Goal: Transaction & Acquisition: Purchase product/service

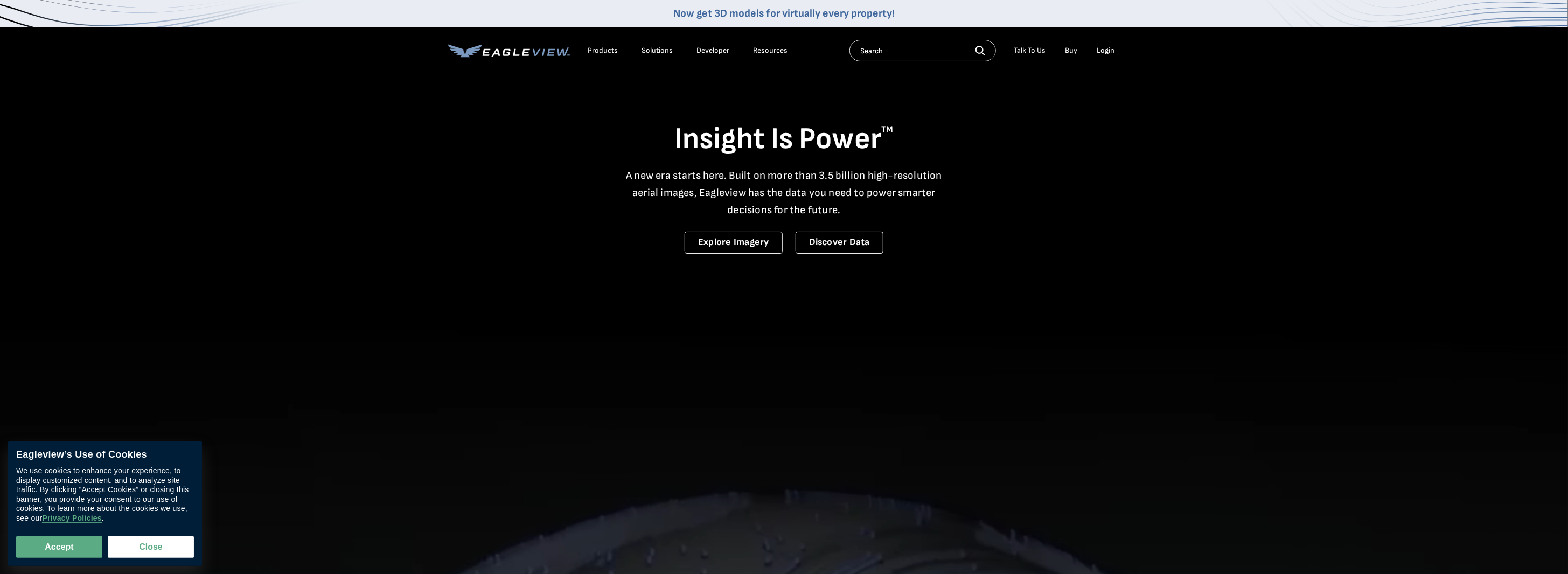
click at [1103, 49] on div "Login" at bounding box center [1106, 51] width 18 height 10
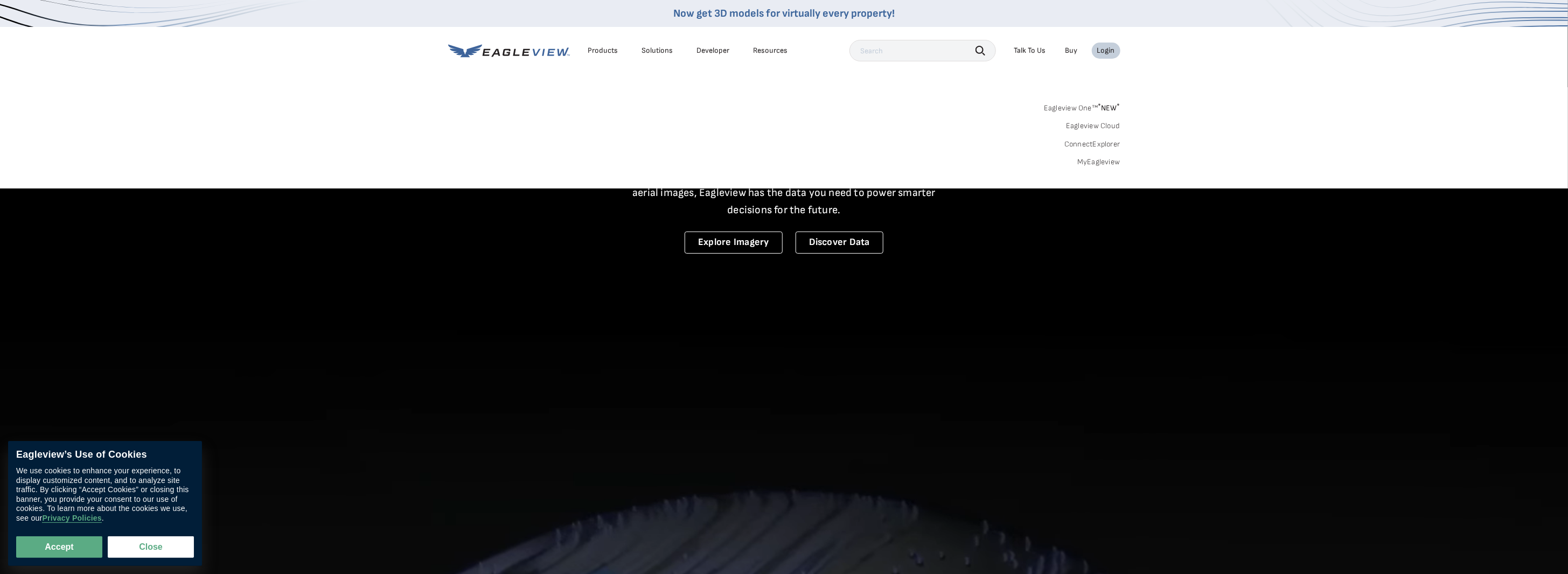
click at [1091, 161] on link "MyEagleview" at bounding box center [1098, 162] width 43 height 10
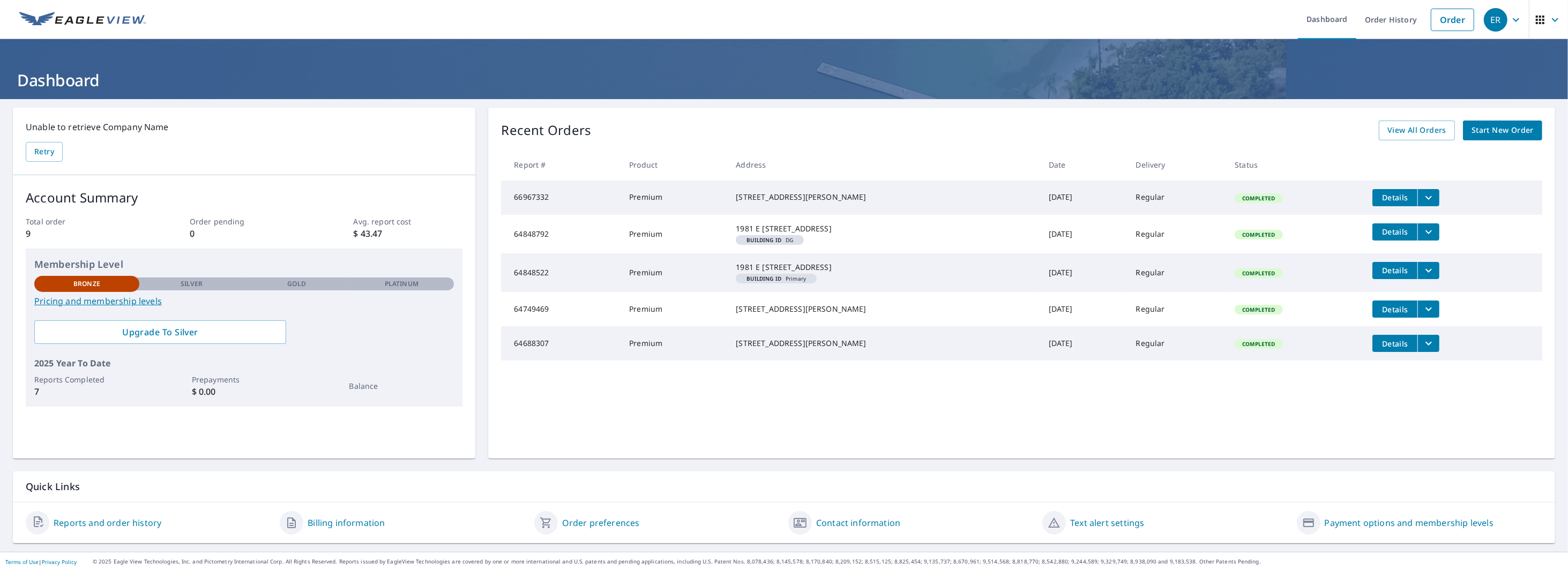
click at [1513, 125] on span "Start New Order" at bounding box center [1501, 130] width 62 height 14
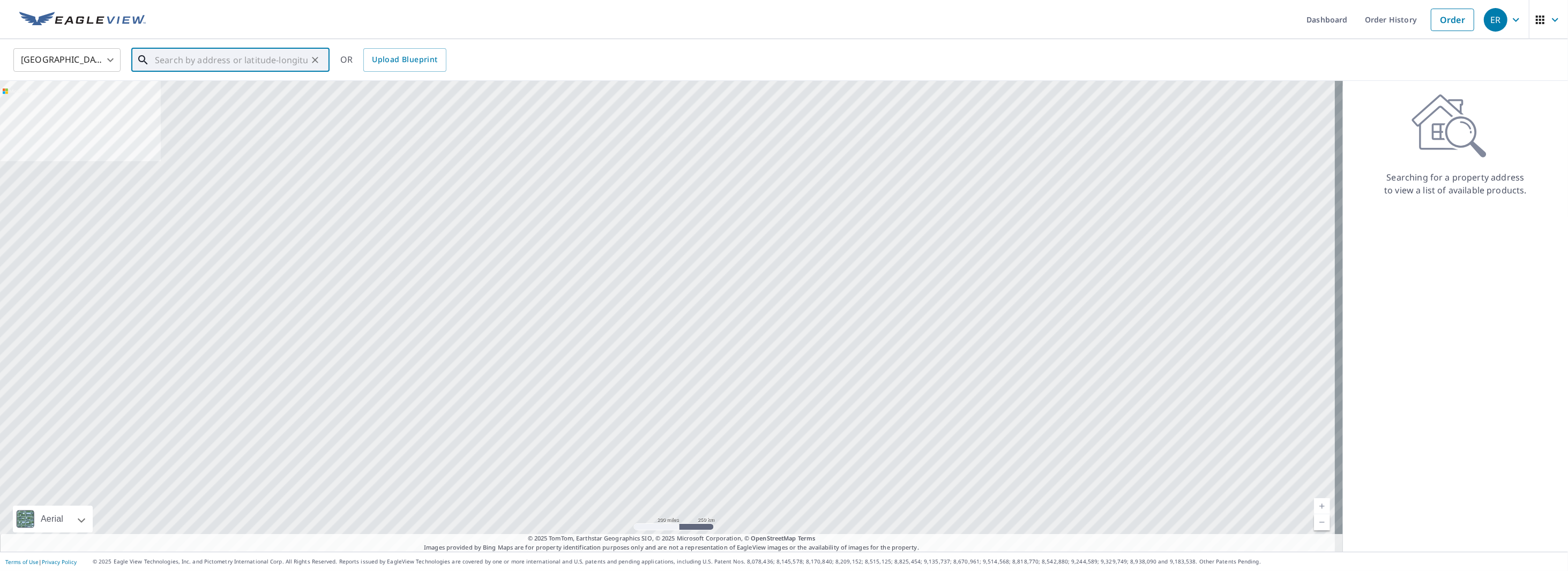
click at [228, 55] on input "text" at bounding box center [231, 59] width 152 height 30
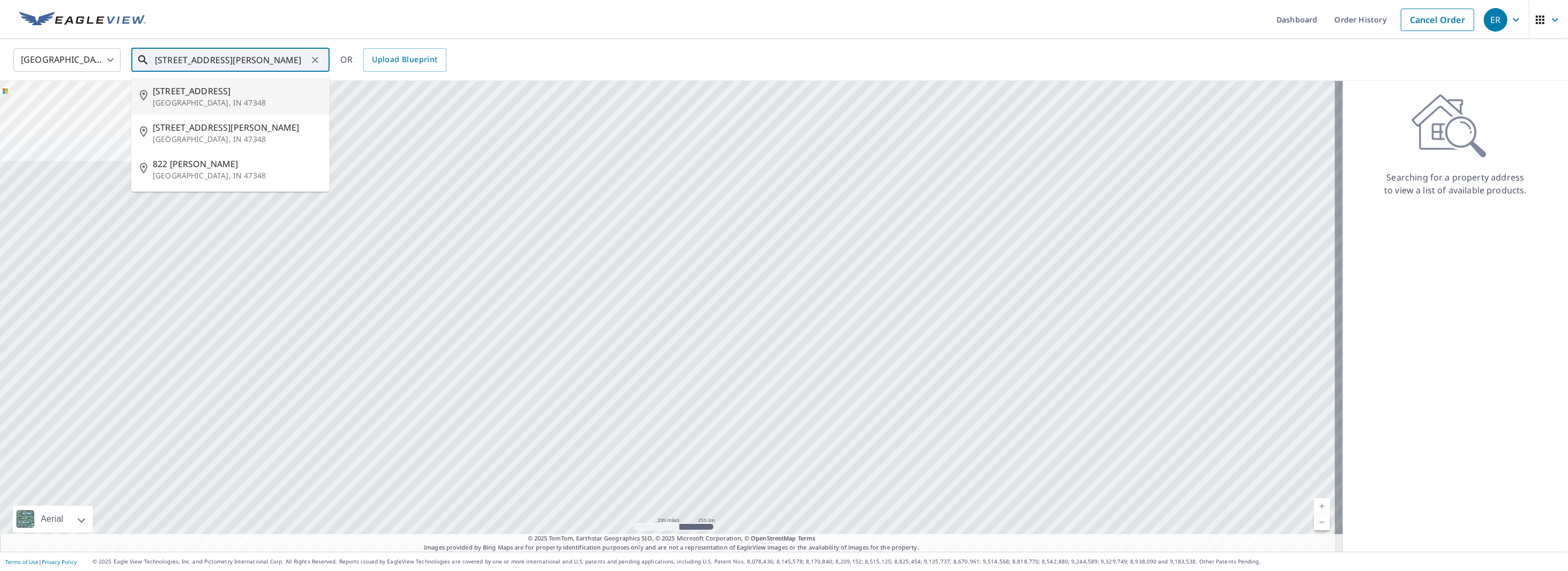
click at [230, 93] on span "[STREET_ADDRESS]" at bounding box center [237, 91] width 169 height 13
type input "[STREET_ADDRESS]"
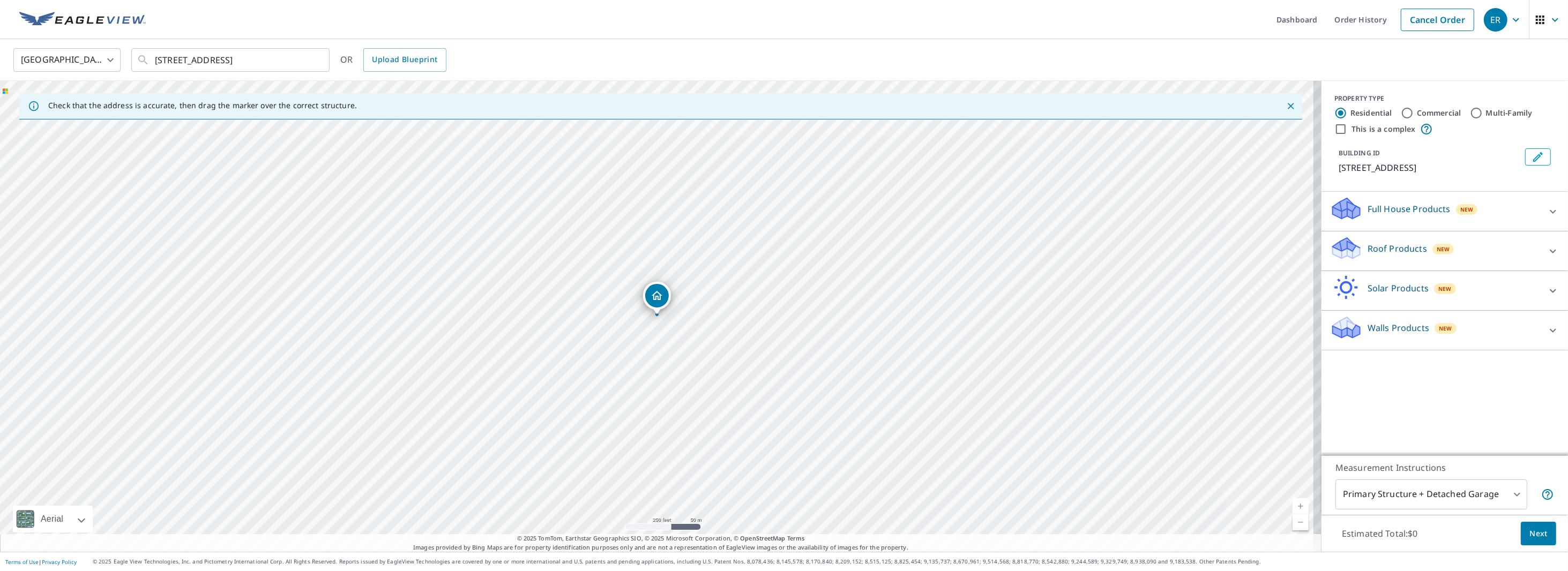
click at [1376, 249] on p "Roof Products" at bounding box center [1397, 249] width 59 height 13
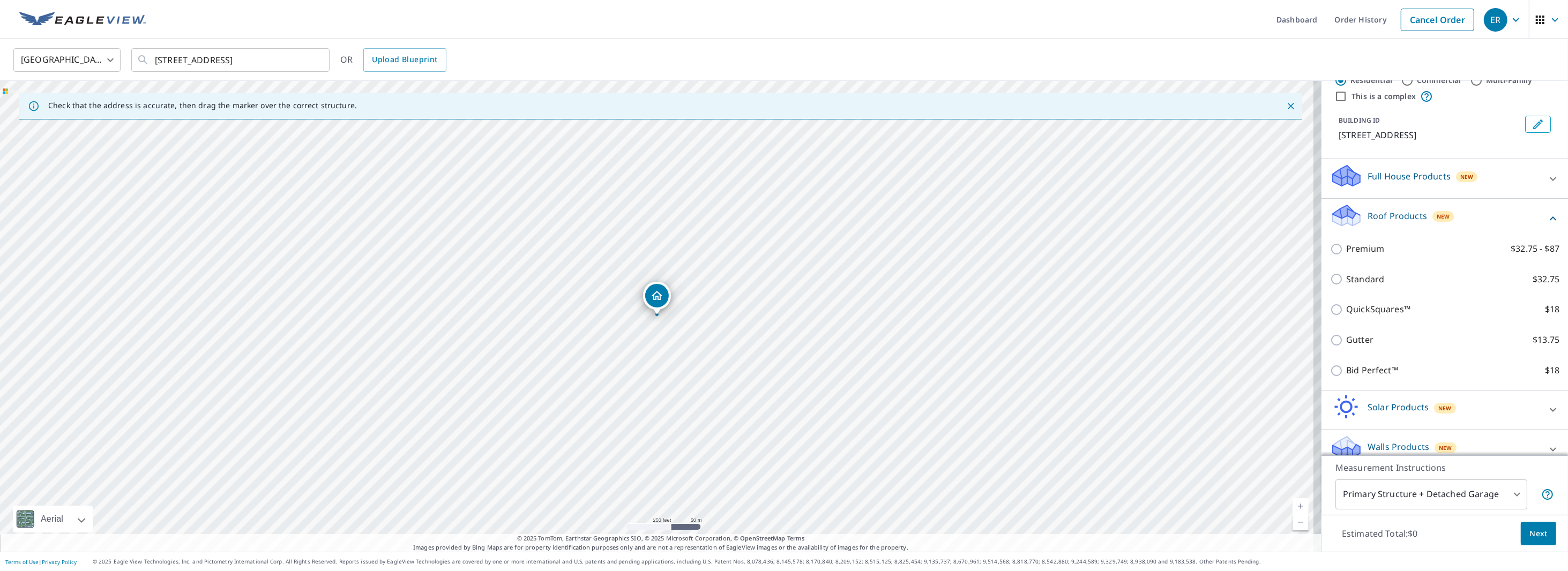
scroll to position [47, 0]
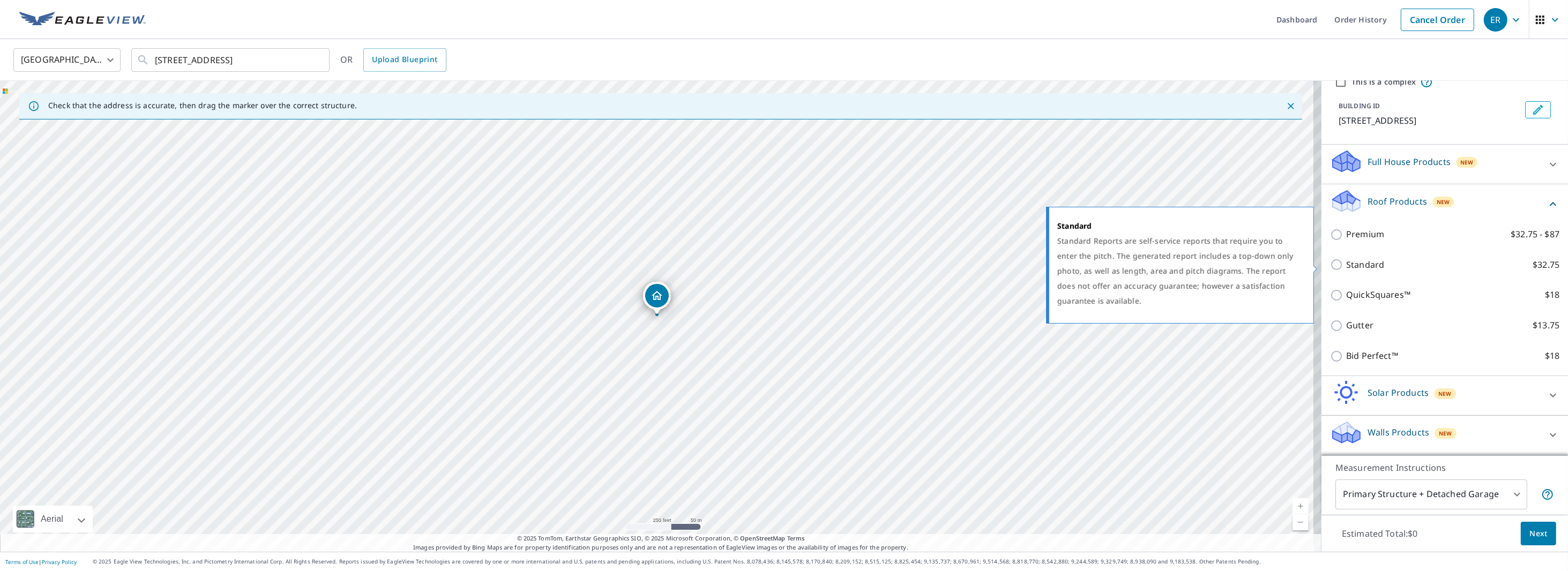
click at [1354, 266] on p "Standard" at bounding box center [1364, 265] width 38 height 14
click at [1346, 266] on input "Standard $32.75" at bounding box center [1338, 265] width 16 height 13
checkbox input "true"
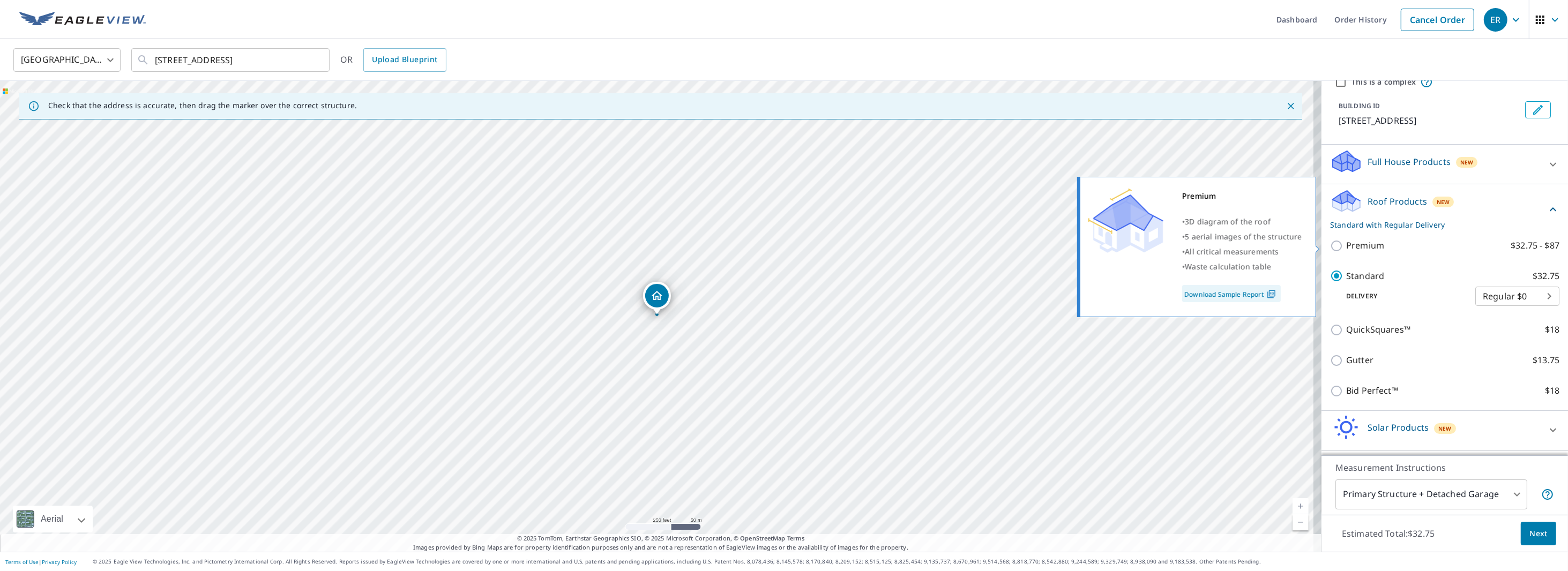
click at [1359, 242] on p "Premium" at bounding box center [1364, 245] width 38 height 14
click at [1346, 242] on input "Premium $32.75 - $87" at bounding box center [1338, 245] width 16 height 13
checkbox input "true"
checkbox input "false"
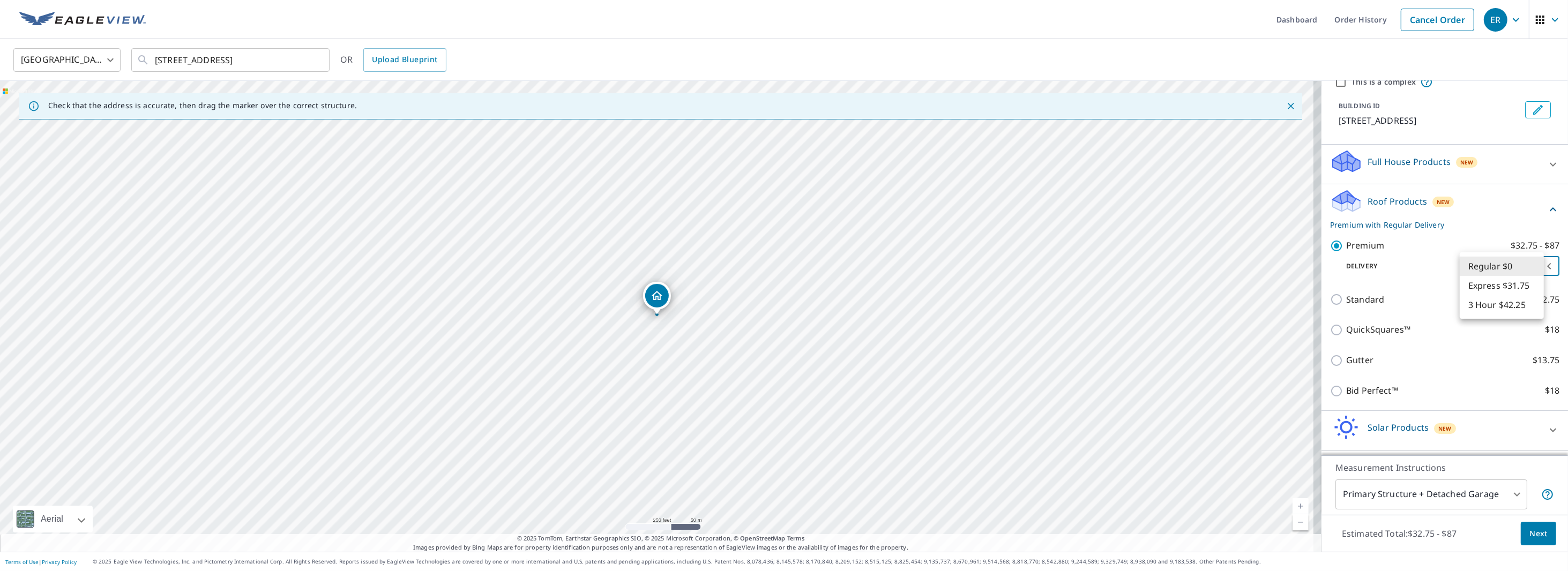
click at [1522, 269] on body "ER ER Dashboard Order History Cancel Order ER [GEOGRAPHIC_DATA] [GEOGRAPHIC_DAT…" at bounding box center [784, 286] width 1568 height 571
click at [1513, 261] on li "Regular $0" at bounding box center [1501, 266] width 84 height 19
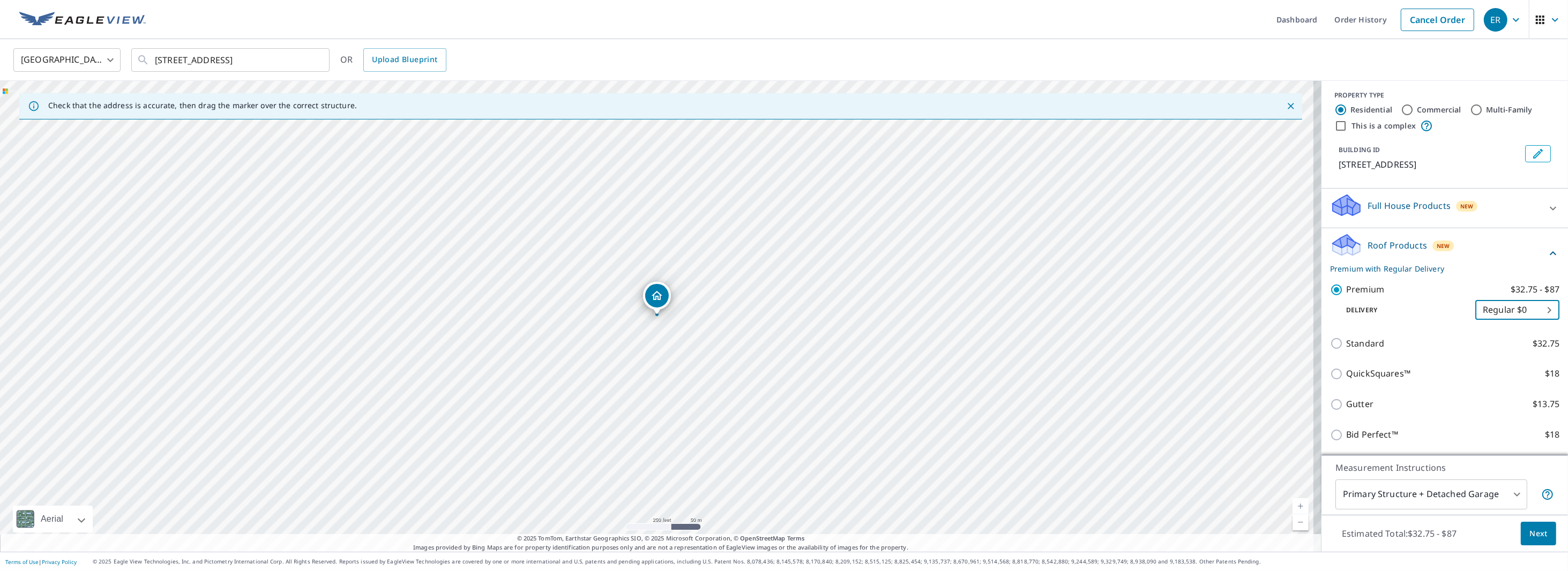
scroll to position [0, 0]
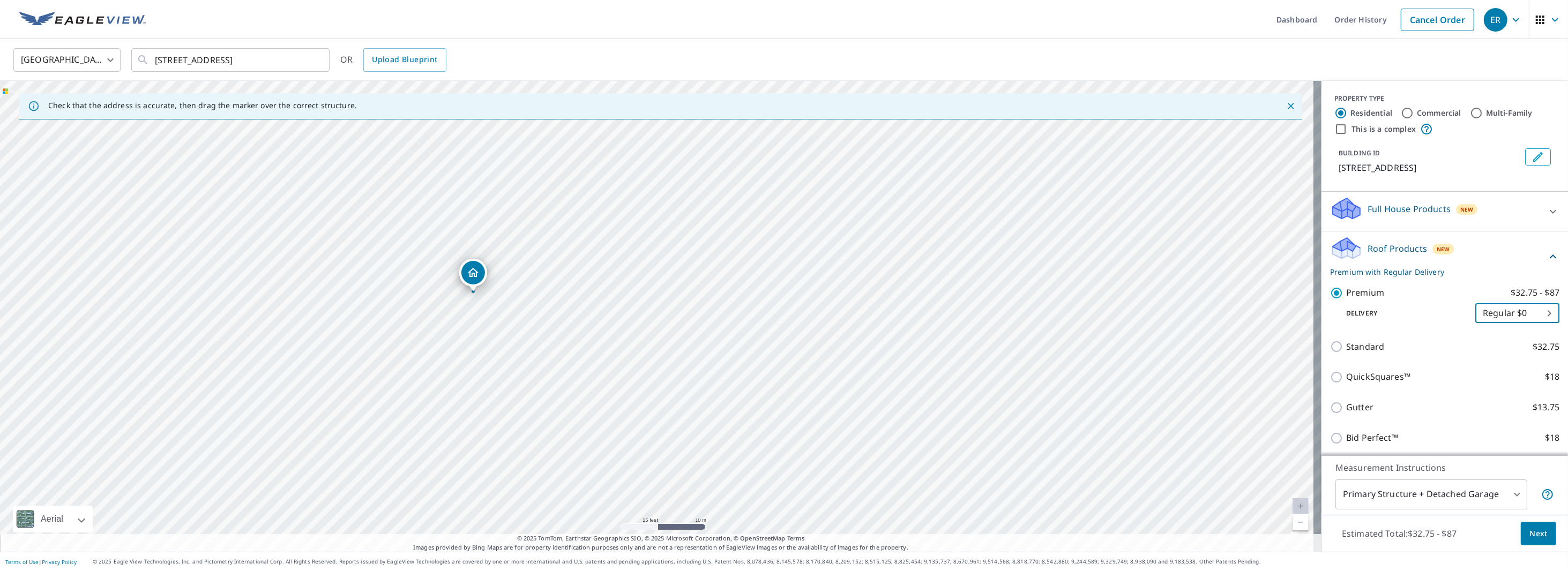
drag, startPoint x: 478, startPoint y: 250, endPoint x: 491, endPoint y: 298, distance: 49.7
click at [491, 298] on div "[STREET_ADDRESS]" at bounding box center [660, 316] width 1321 height 471
drag, startPoint x: 494, startPoint y: 281, endPoint x: 496, endPoint y: 298, distance: 17.1
click at [496, 298] on div "[STREET_ADDRESS]" at bounding box center [660, 316] width 1321 height 471
drag, startPoint x: 481, startPoint y: 288, endPoint x: 481, endPoint y: 255, distance: 33.0
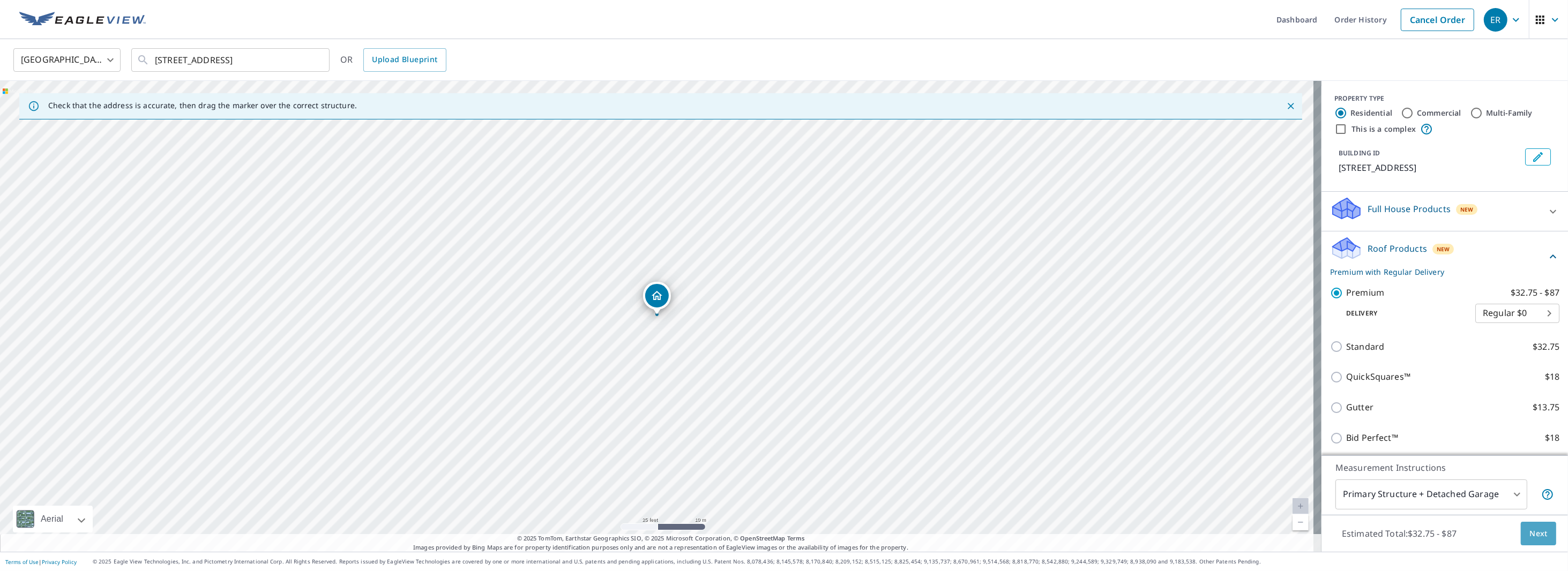
click at [1529, 529] on span "Next" at bounding box center [1538, 533] width 18 height 14
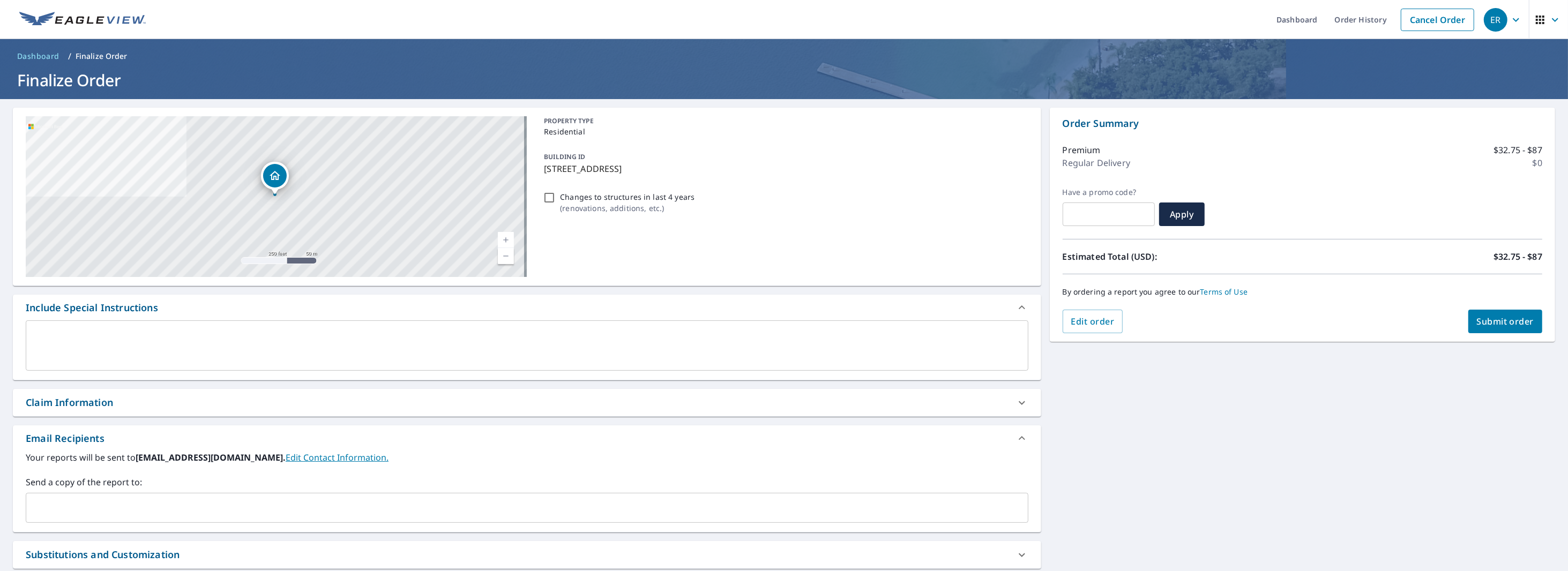
click at [1496, 322] on span "Submit order" at bounding box center [1505, 321] width 57 height 12
